Goal: Information Seeking & Learning: Learn about a topic

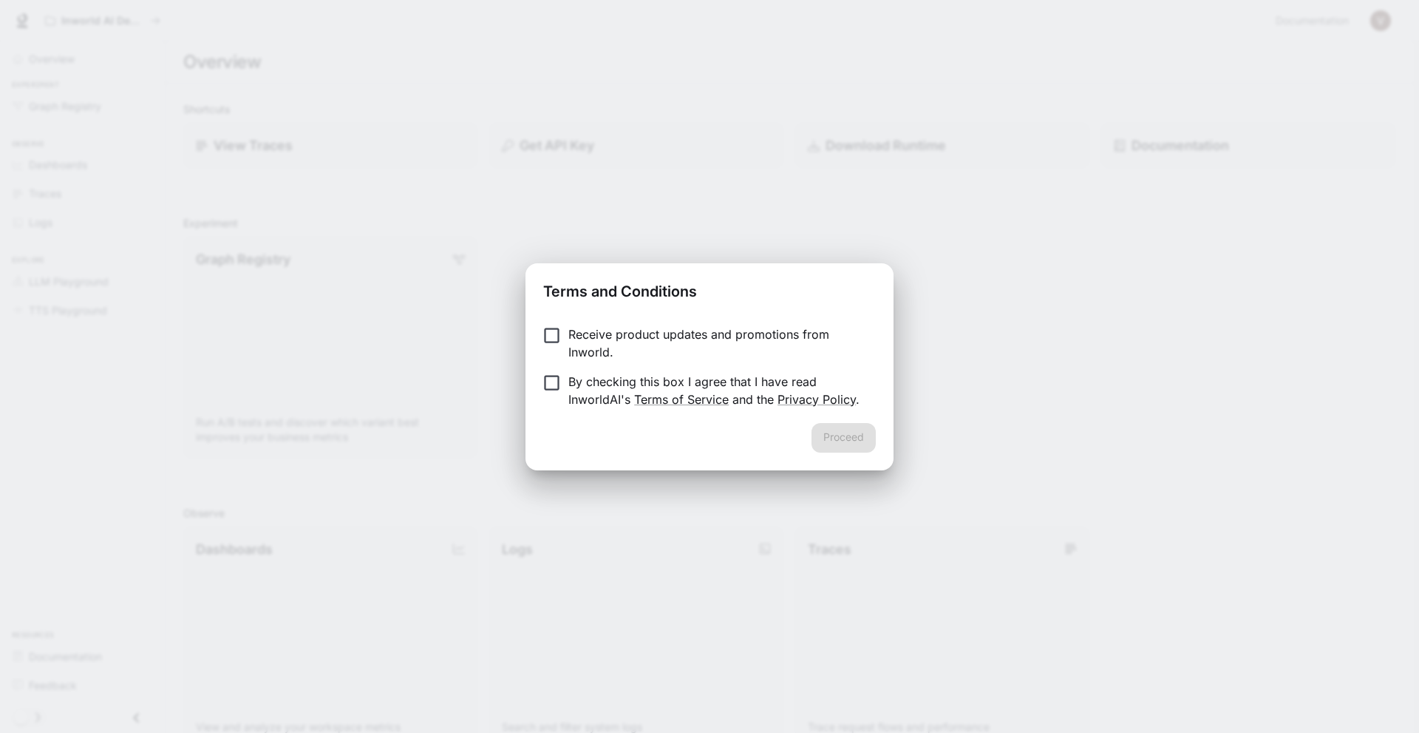
click at [584, 348] on p "Receive product updates and promotions from Inworld." at bounding box center [716, 342] width 296 height 35
click at [834, 415] on div "Receive product updates and promotions from Inworld. By checking this box I agr…" at bounding box center [710, 367] width 368 height 109
click at [848, 441] on button "Proceed" at bounding box center [844, 438] width 64 height 30
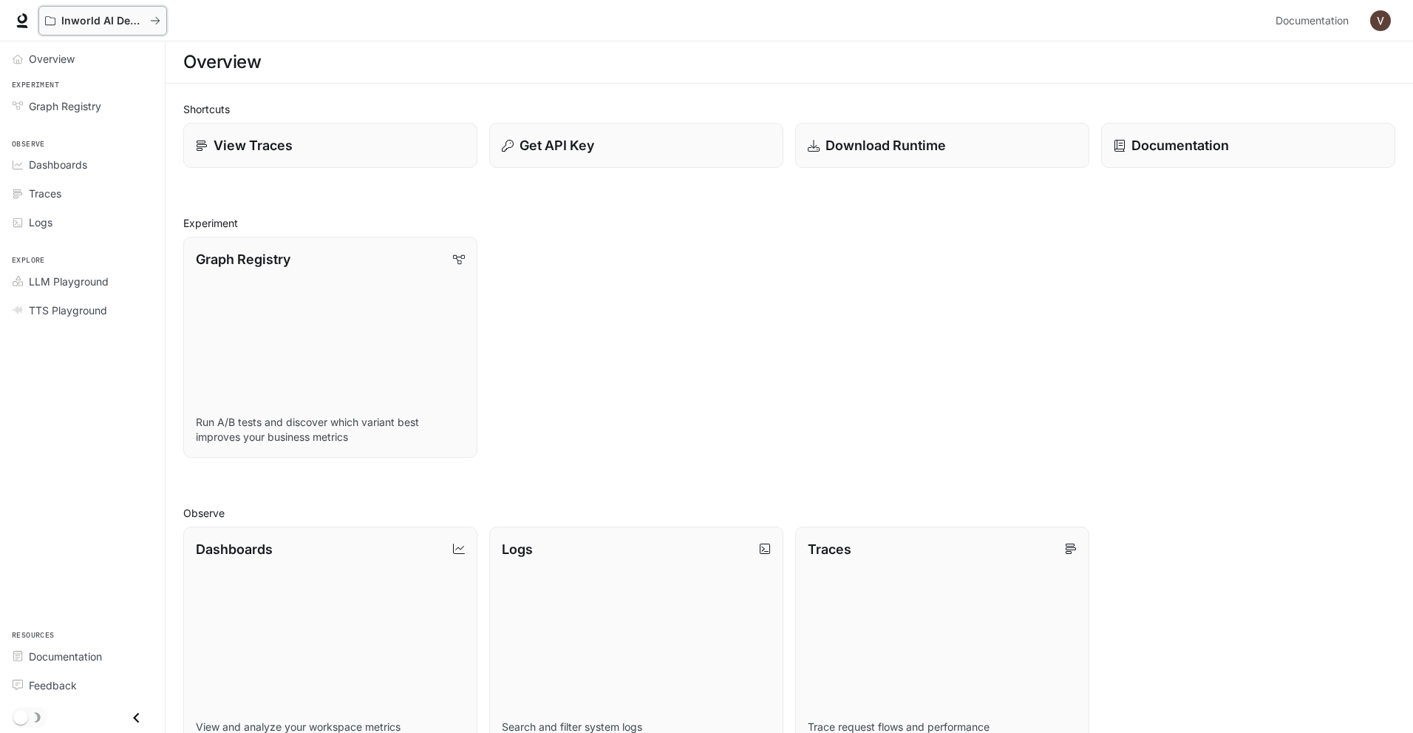
click at [86, 24] on p "Inworld AI Demos" at bounding box center [102, 21] width 83 height 13
click at [53, 59] on span "Overview" at bounding box center [52, 59] width 46 height 16
click at [75, 108] on span "Graph Registry" at bounding box center [65, 106] width 72 height 16
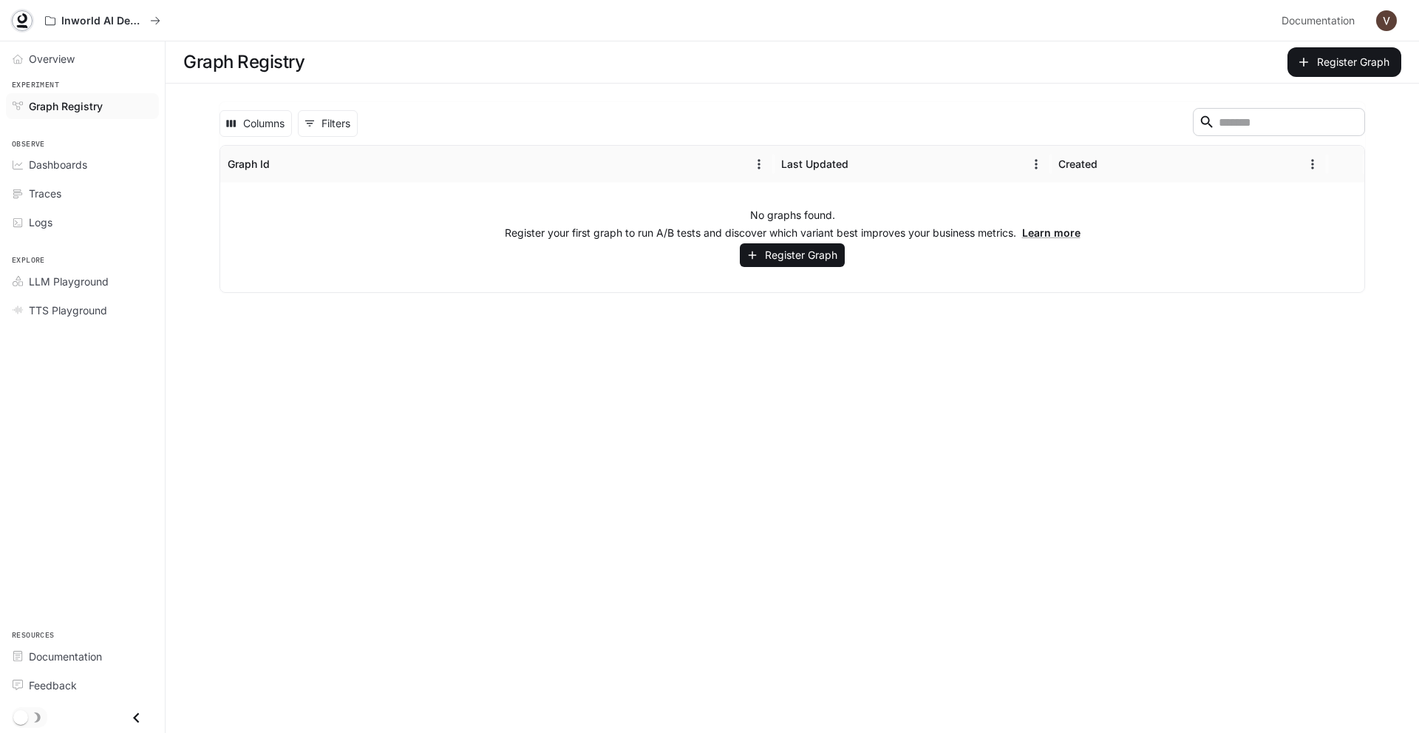
click at [30, 17] on link at bounding box center [22, 20] width 21 height 21
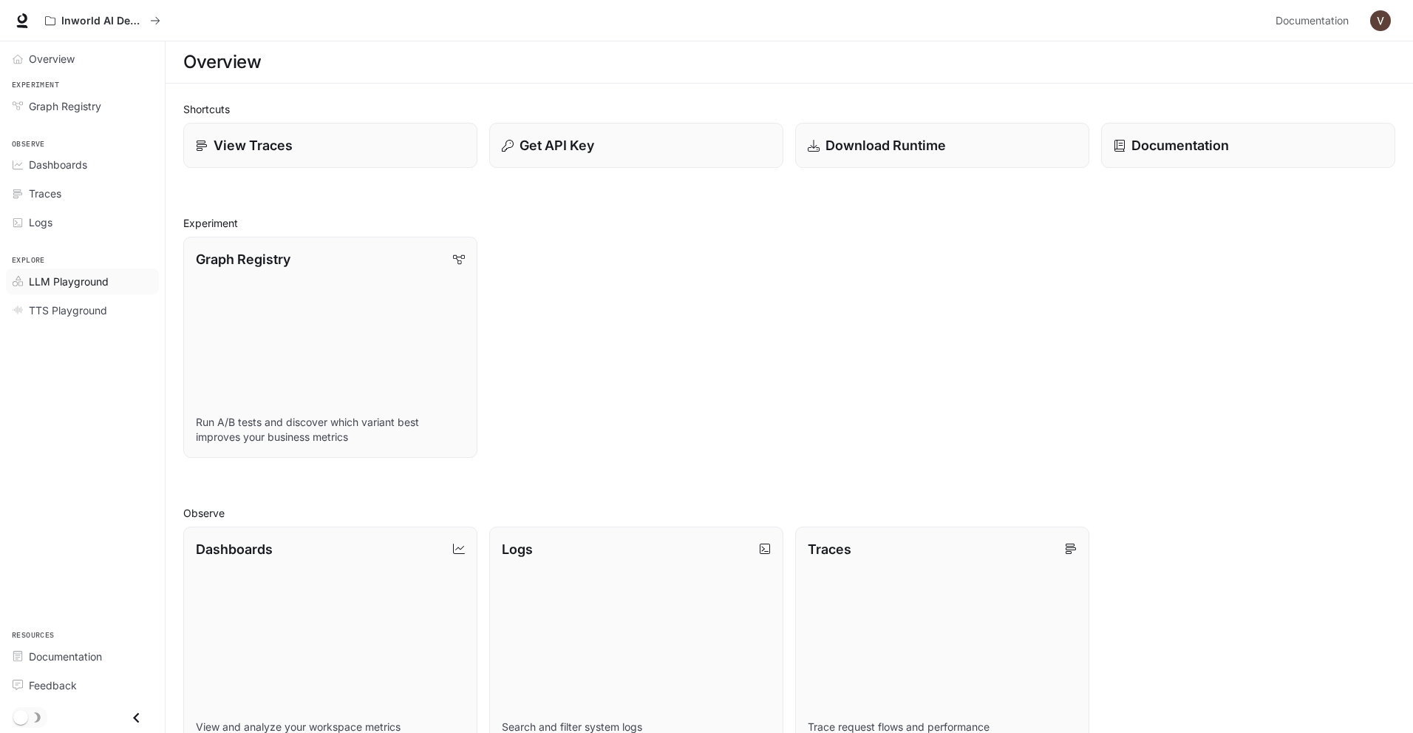
click at [83, 285] on span "LLM Playground" at bounding box center [69, 282] width 80 height 16
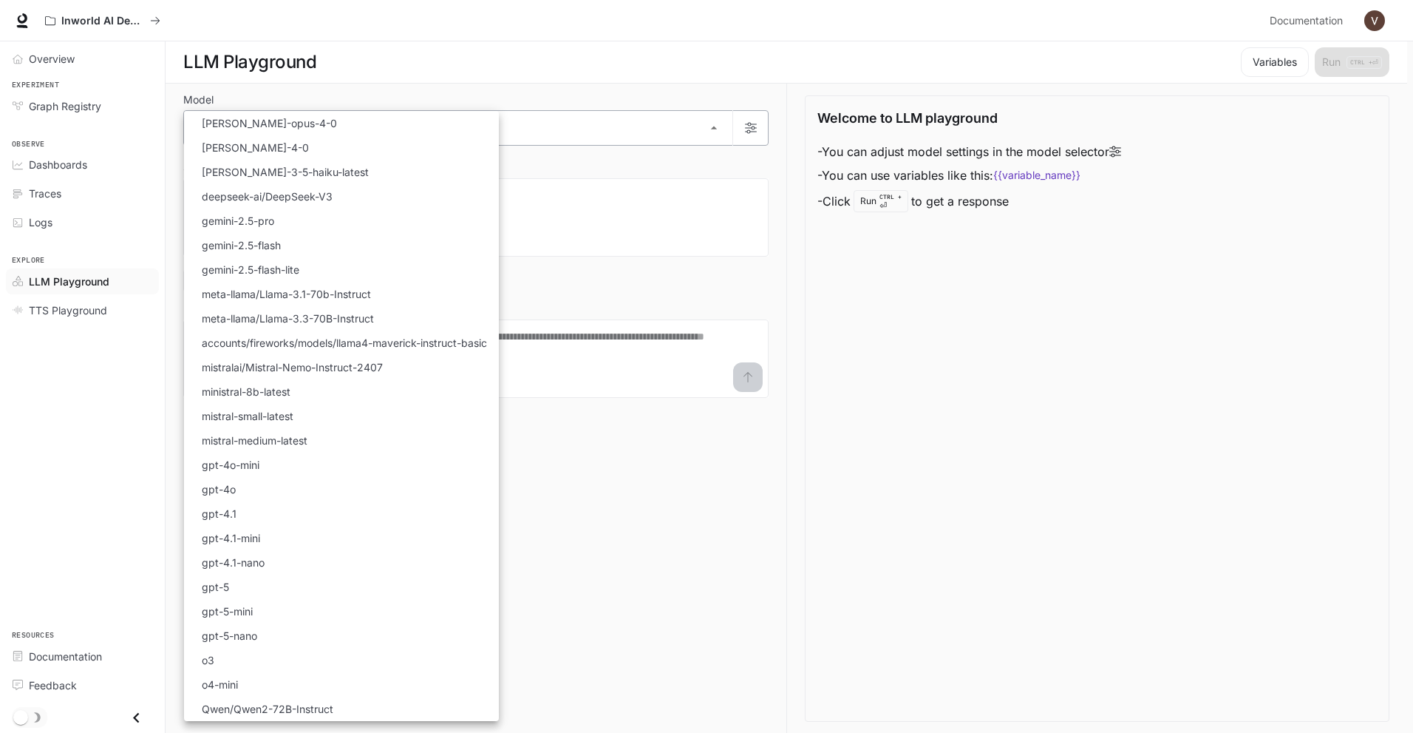
click at [416, 128] on body "Skip to main content Inworld AI Demos Documentation Documentation Portal Overvi…" at bounding box center [706, 366] width 1413 height 733
click at [679, 200] on div at bounding box center [709, 366] width 1419 height 733
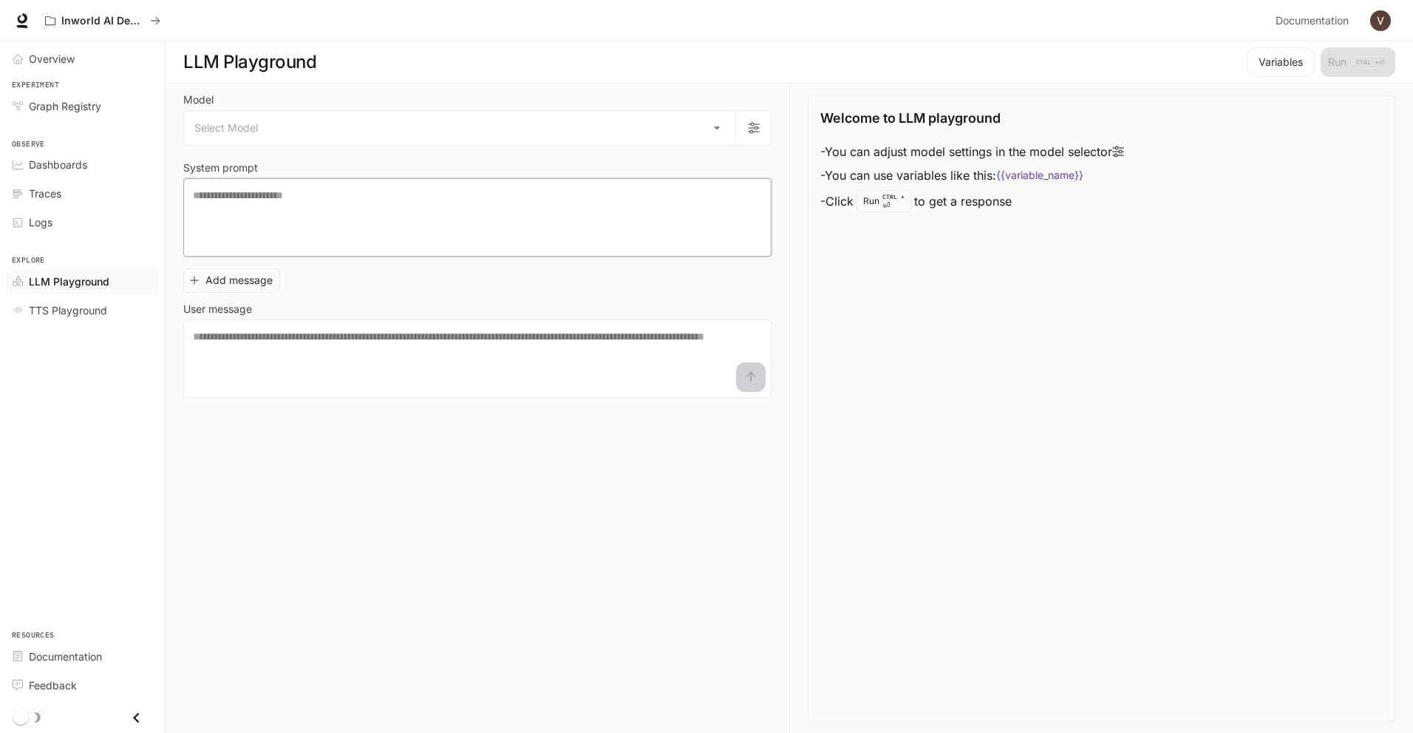
click at [591, 221] on textarea at bounding box center [477, 217] width 569 height 59
click at [384, 342] on textarea at bounding box center [477, 358] width 569 height 59
click at [68, 665] on link "Documentation" at bounding box center [82, 656] width 153 height 26
